Goal: Information Seeking & Learning: Learn about a topic

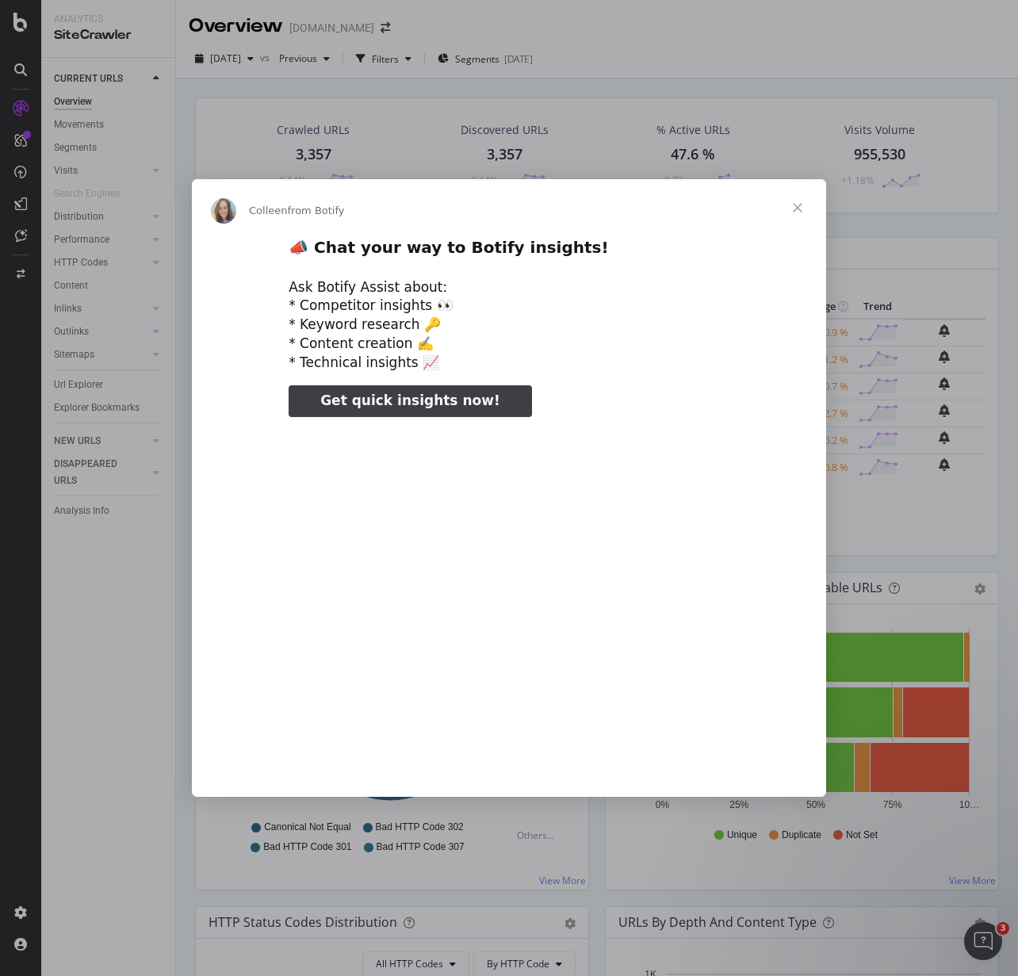
type input "317274"
click at [796, 208] on span "Close" at bounding box center [797, 207] width 57 height 57
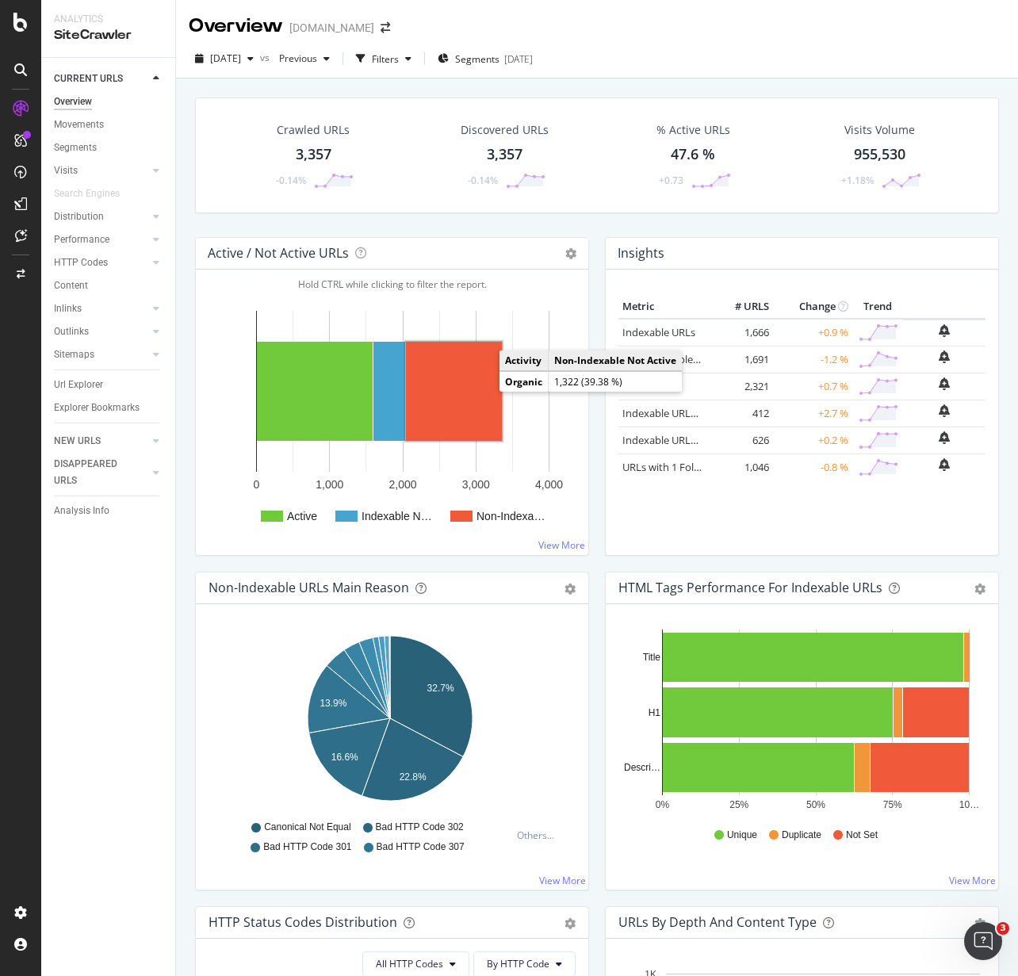
click at [456, 385] on rect "A chart." at bounding box center [454, 391] width 96 height 99
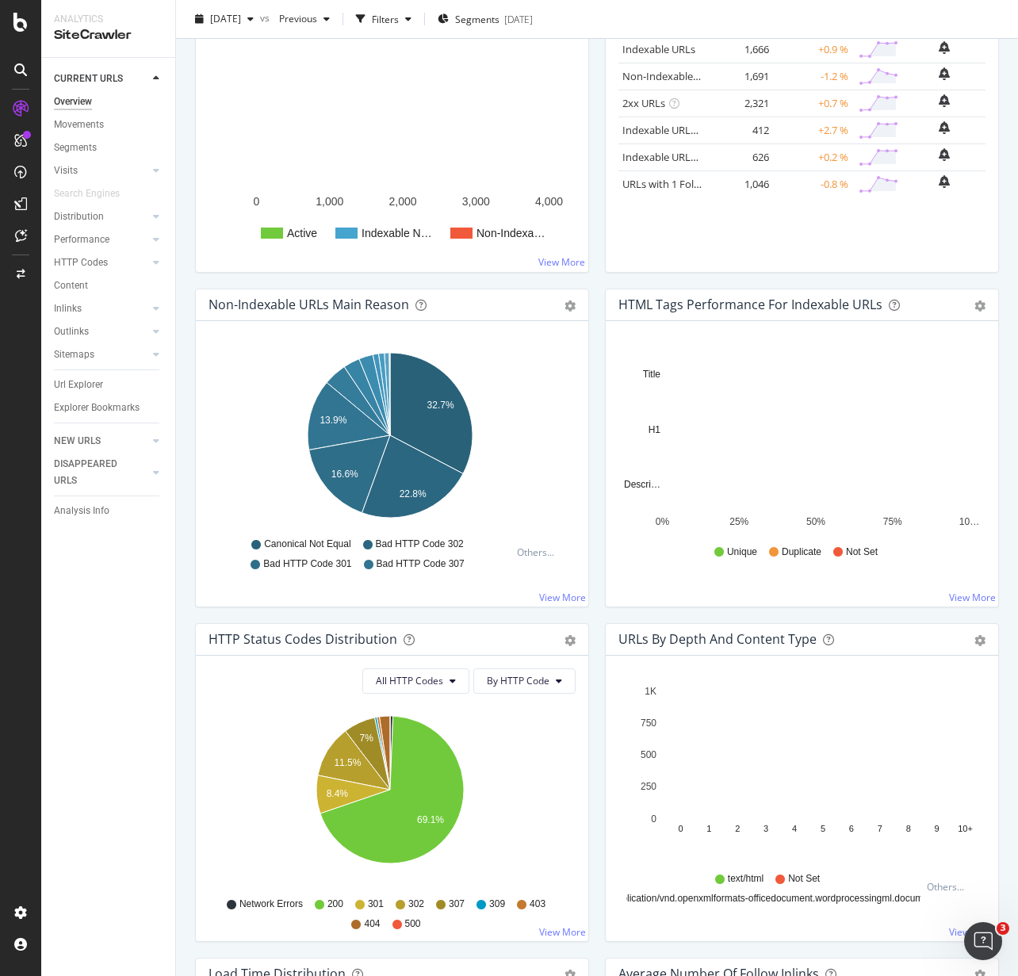
scroll to position [276, 0]
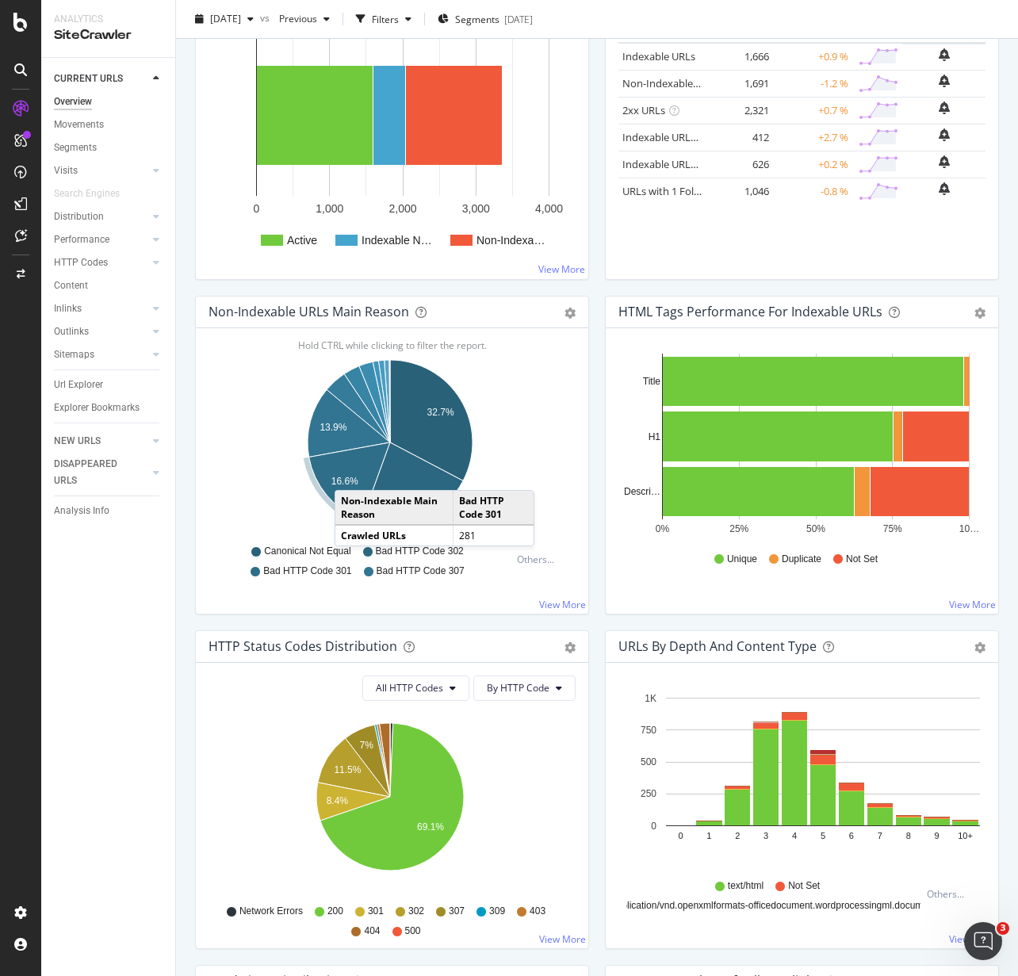
click at [350, 474] on icon "A chart." at bounding box center [349, 481] width 81 height 78
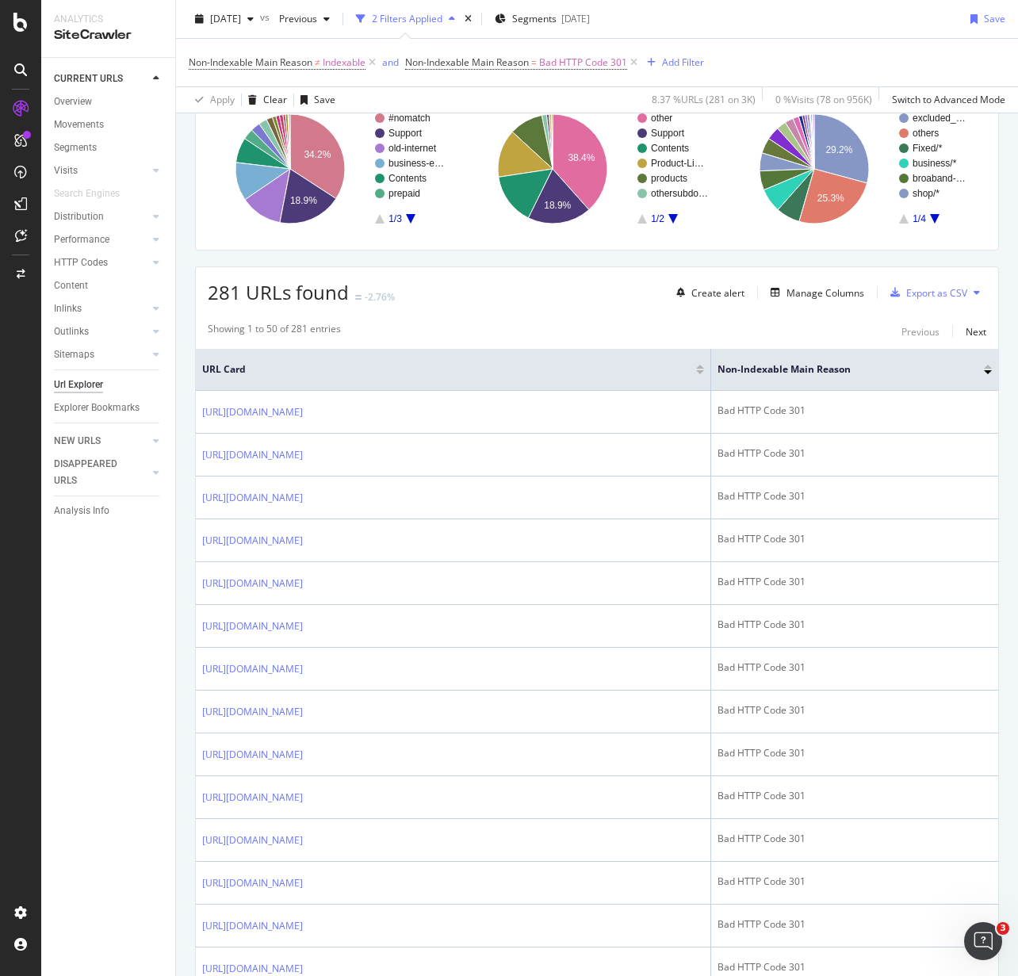
scroll to position [159, 0]
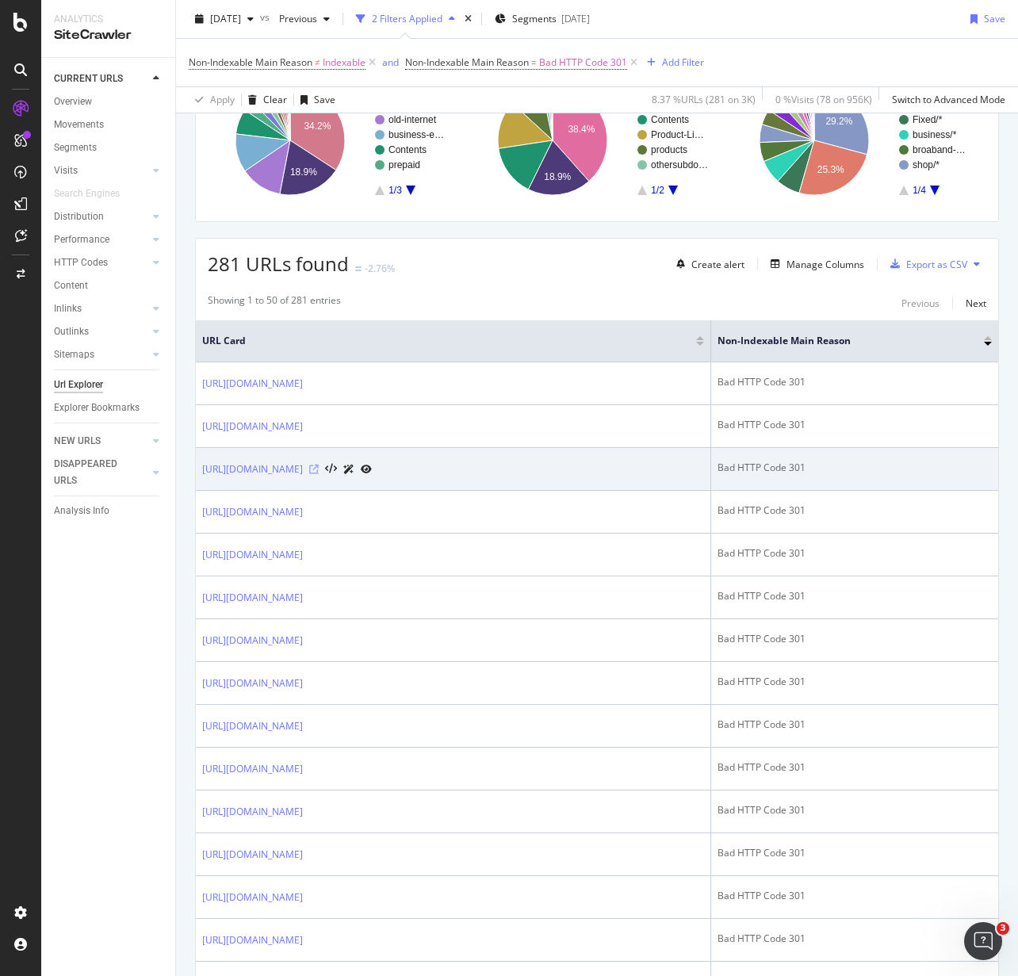
click at [319, 469] on icon at bounding box center [314, 470] width 10 height 10
